Goal: Task Accomplishment & Management: Manage account settings

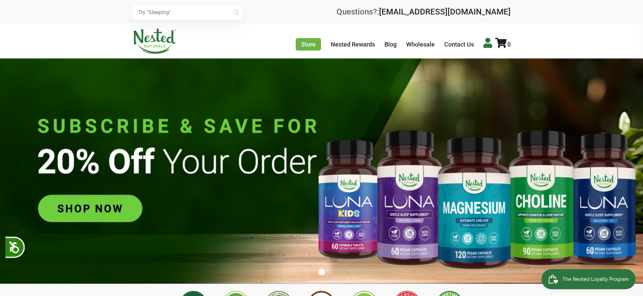
click at [485, 46] on icon at bounding box center [487, 43] width 9 height 10
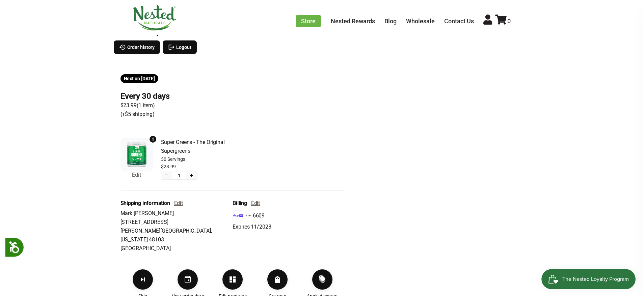
scroll to position [135, 0]
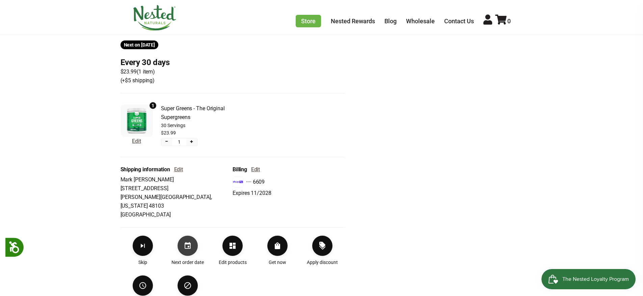
click at [186, 242] on icon "Set your next order date" at bounding box center [188, 246] width 8 height 8
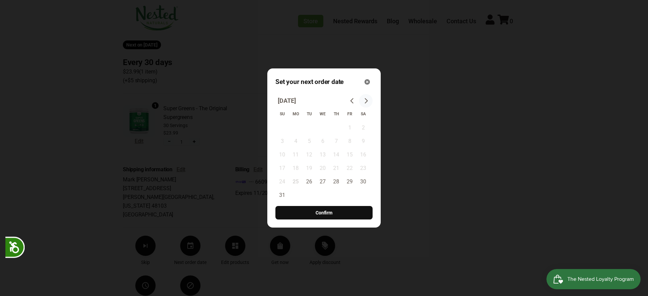
click at [363, 103] on icon "Go to next month" at bounding box center [365, 100] width 5 height 5
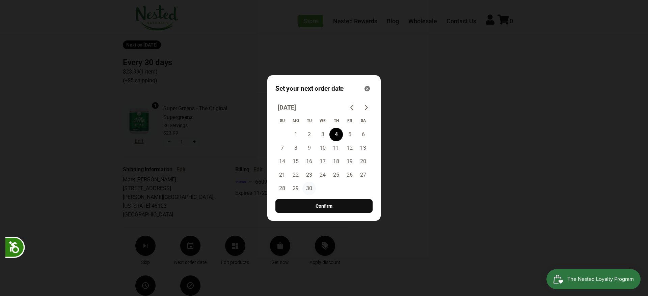
click at [308, 187] on button "30" at bounding box center [308, 188] width 13 height 13
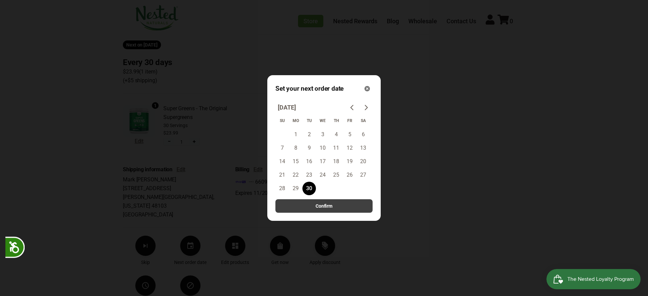
click at [313, 205] on button "Confirm" at bounding box center [323, 205] width 97 height 13
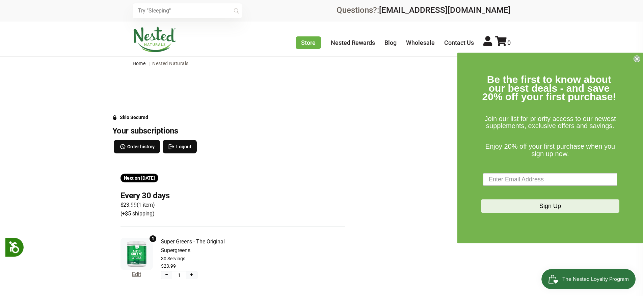
scroll to position [0, 0]
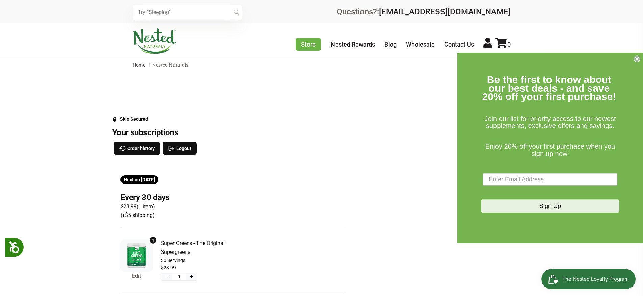
click at [639, 59] on circle "Close dialog" at bounding box center [637, 59] width 6 height 6
